Goal: Obtain resource: Download file/media

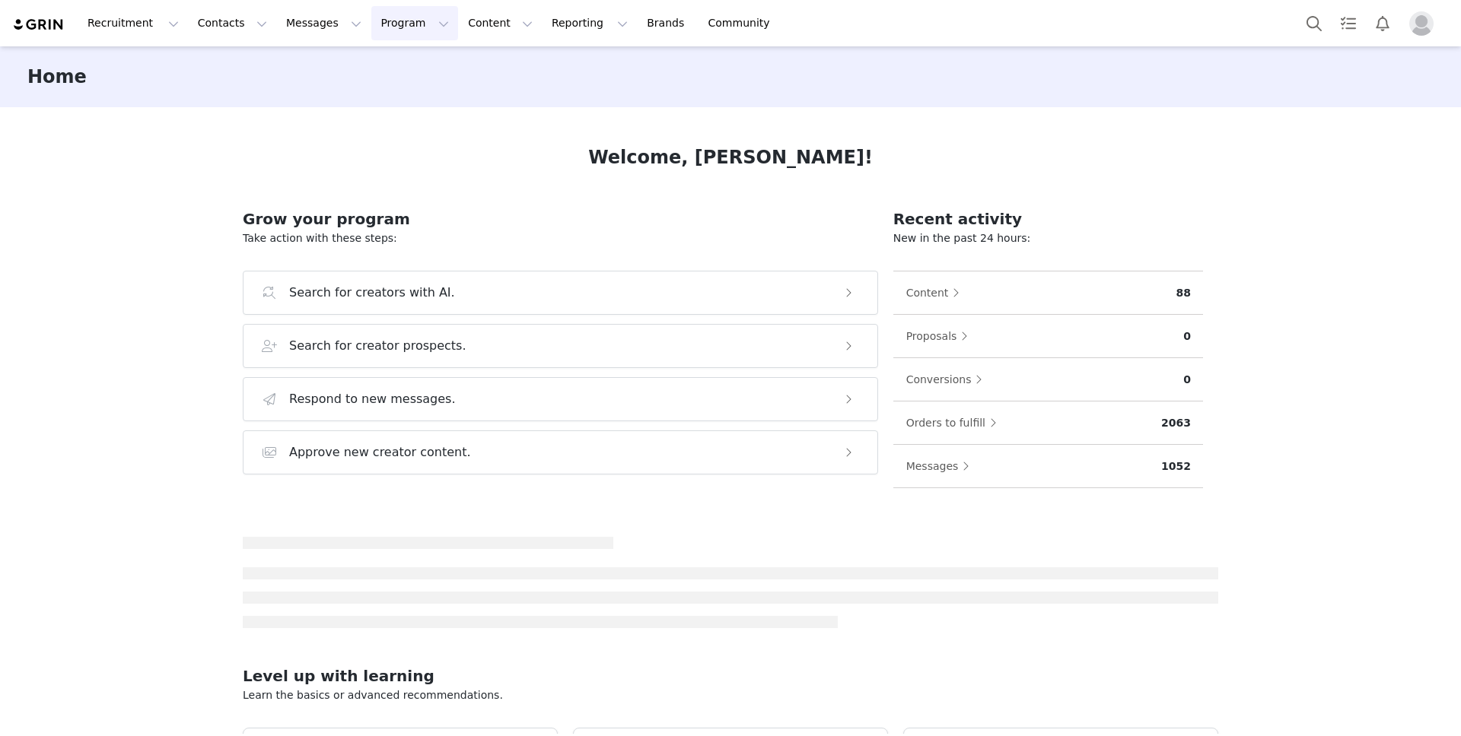
click at [381, 27] on button "Program Program" at bounding box center [414, 23] width 87 height 34
click at [393, 68] on p "Activations" at bounding box center [389, 67] width 59 height 16
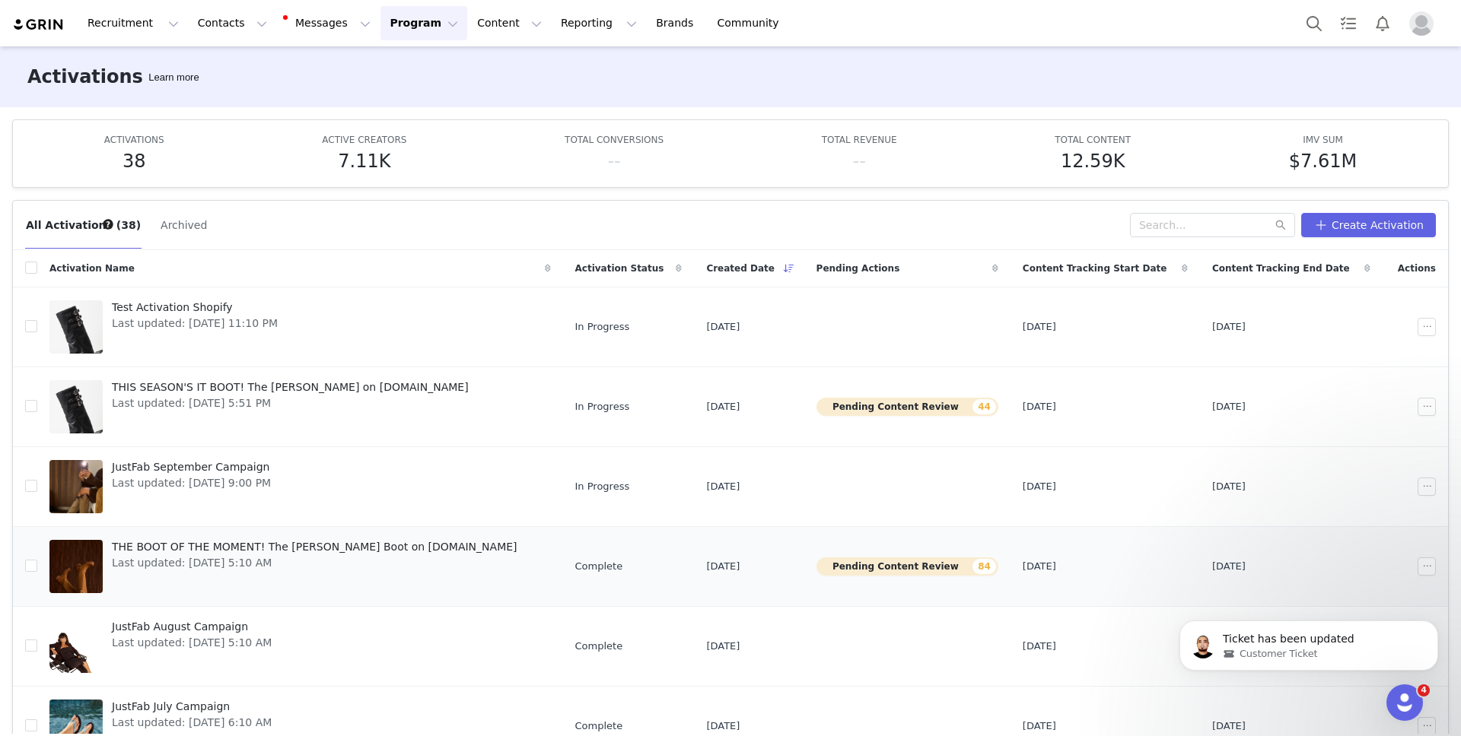
click at [450, 576] on link "THE BOOT OF THE MOMENT! The [PERSON_NAME] Boot on [DOMAIN_NAME] Last updated: […" at bounding box center [299, 566] width 501 height 61
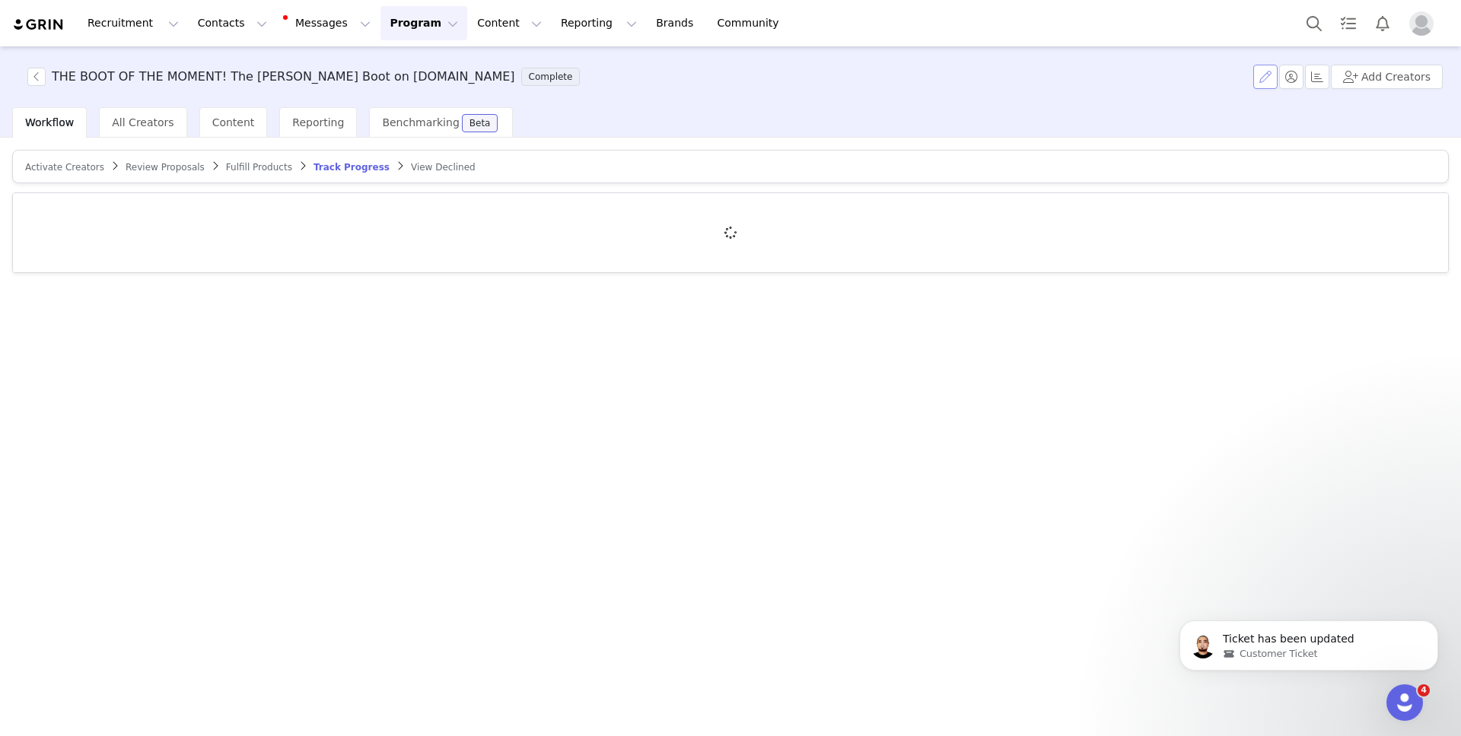
click at [1274, 81] on button "button" at bounding box center [1265, 77] width 24 height 24
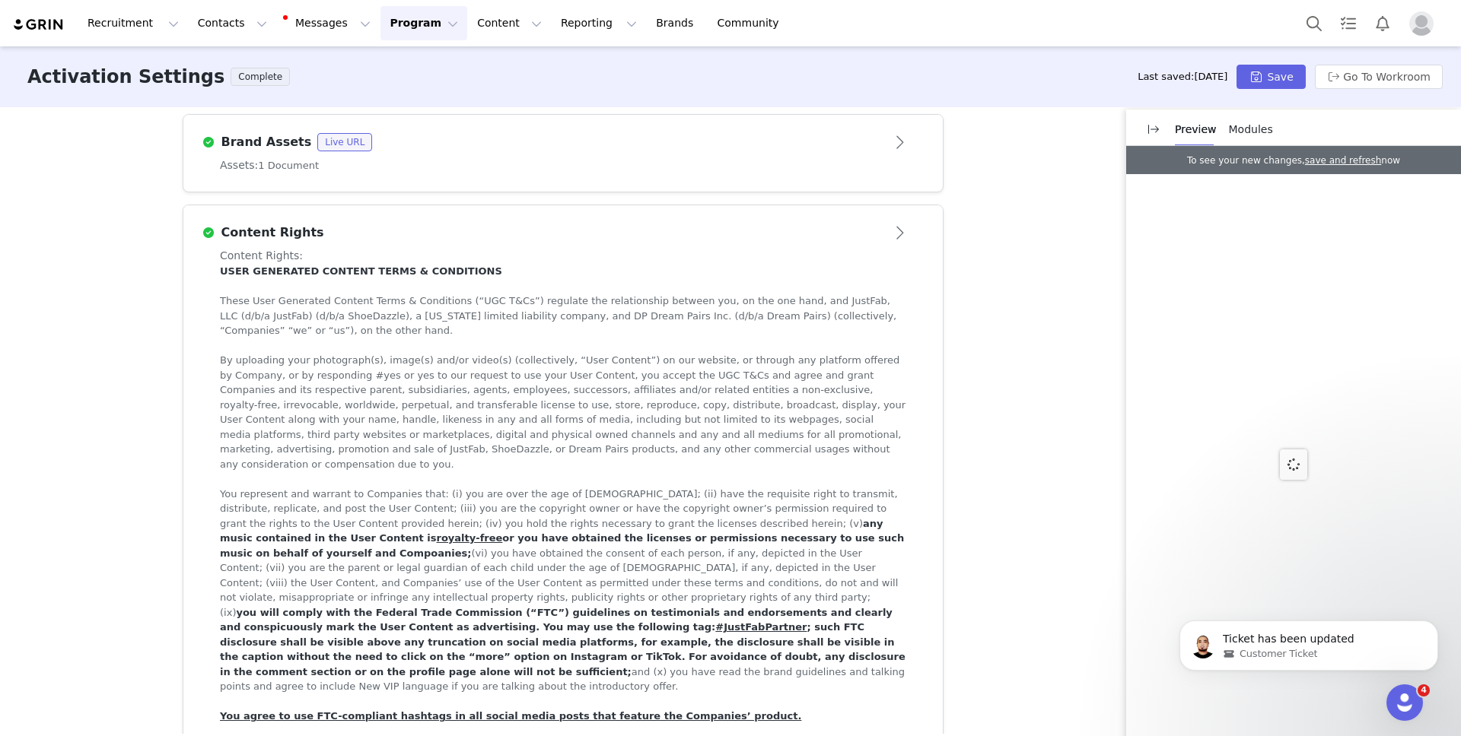
scroll to position [780, 0]
click at [670, 174] on div "Assets: 1 Document" at bounding box center [563, 166] width 686 height 16
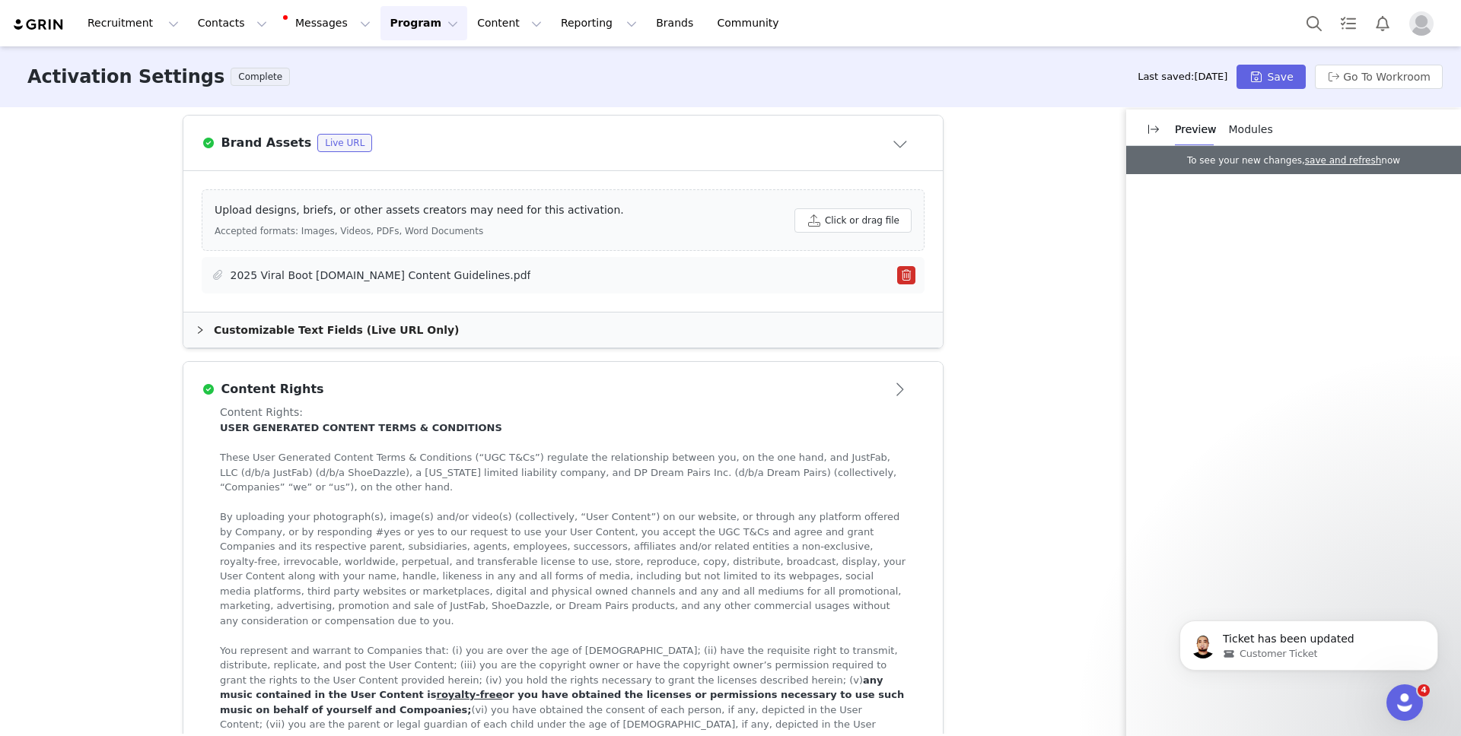
click at [422, 277] on link "2025 Viral Boot [DOMAIN_NAME] Content Guidelines.pdf" at bounding box center [381, 276] width 301 height 16
